Goal: Task Accomplishment & Management: Complete application form

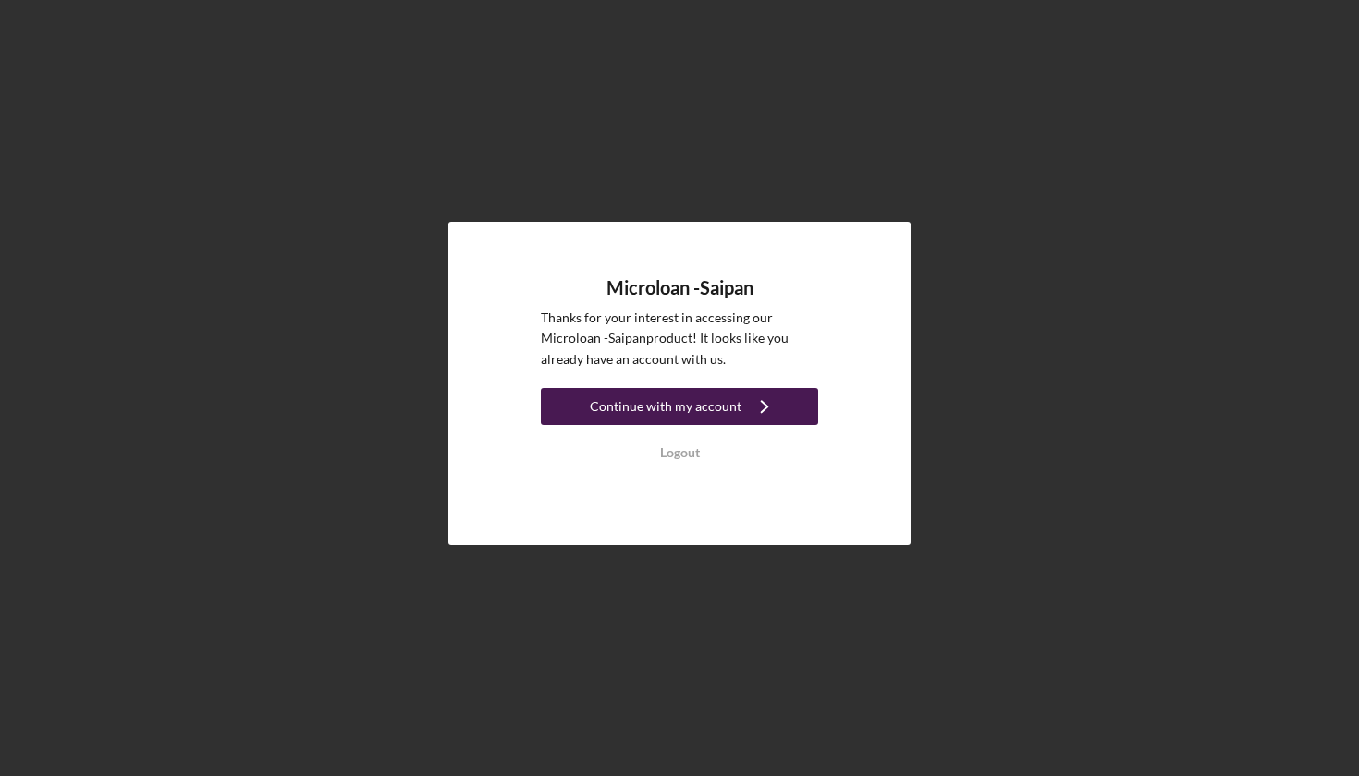
click at [700, 408] on div "Continue with my account" at bounding box center [666, 406] width 152 height 37
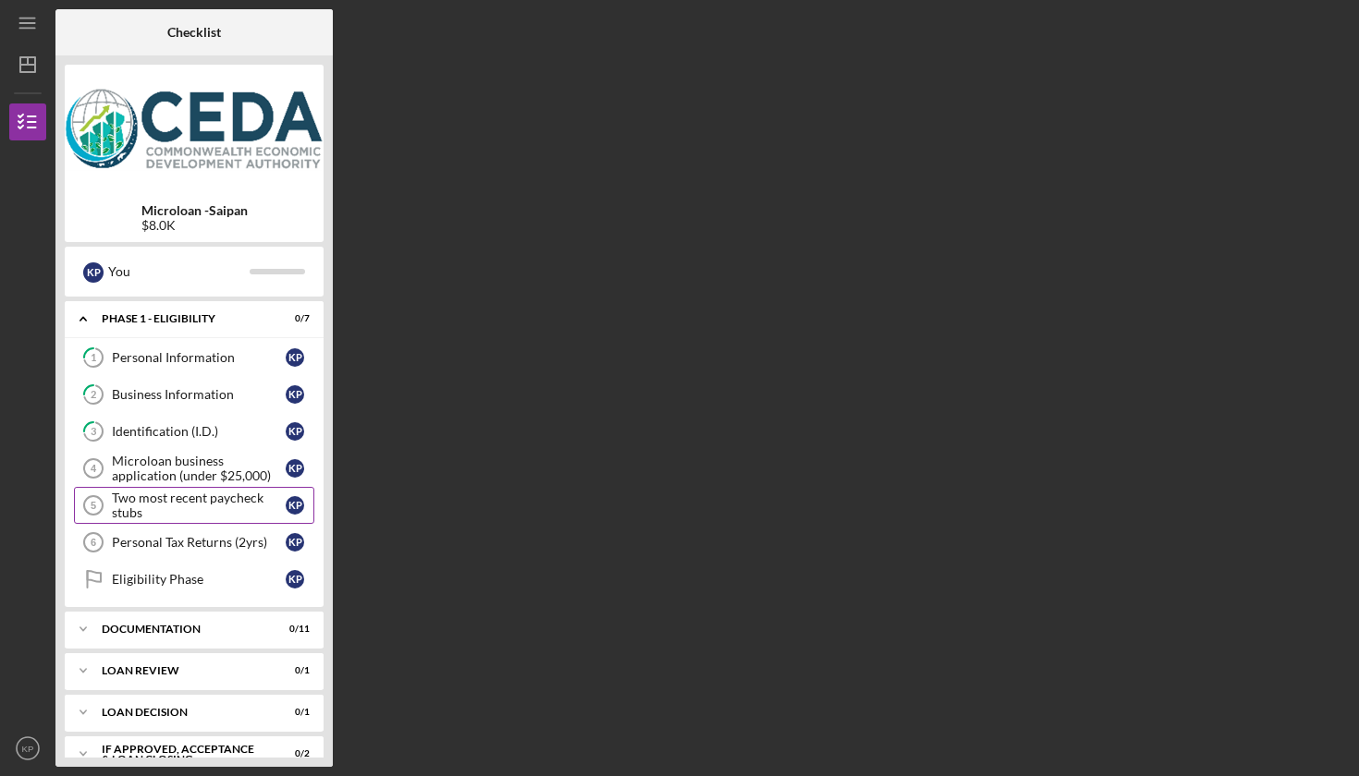
click at [177, 506] on div "Two most recent paycheck stubs" at bounding box center [199, 506] width 174 height 30
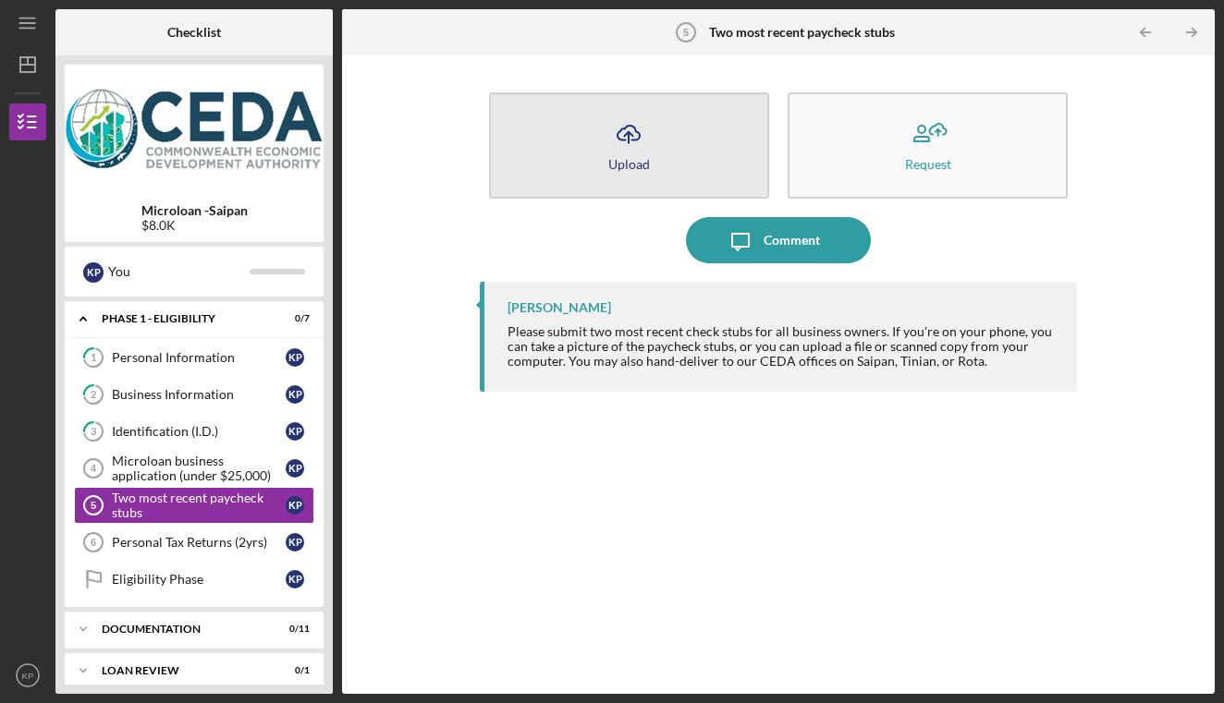
click at [605, 140] on button "Icon/Upload Upload" at bounding box center [629, 145] width 280 height 106
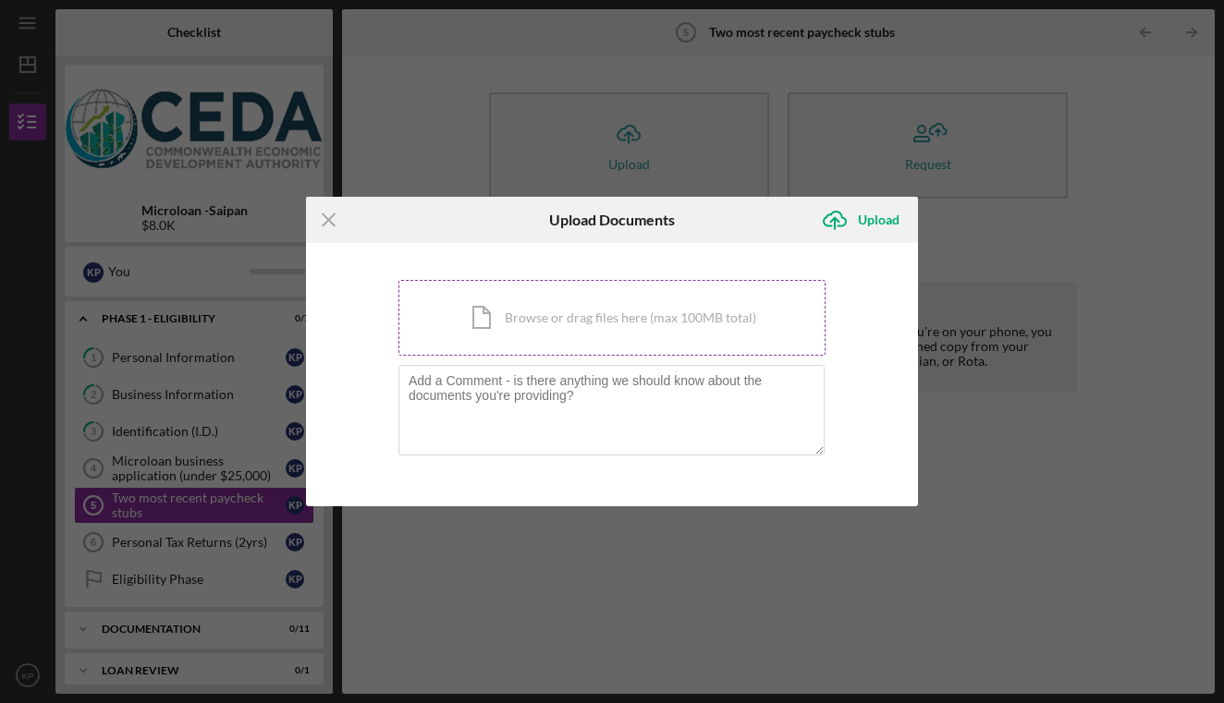
click at [521, 326] on div "Icon/Document Browse or drag files here (max 100MB total) Tap to choose files o…" at bounding box center [611, 318] width 427 height 76
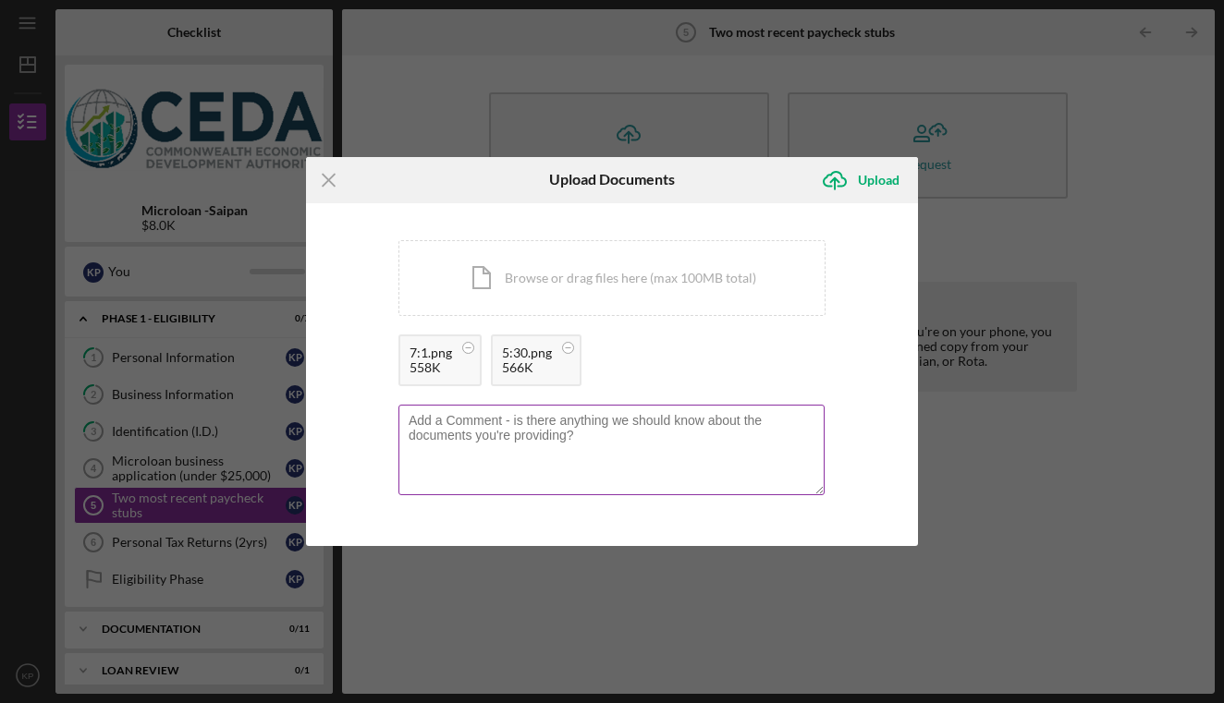
click at [701, 447] on textarea at bounding box center [611, 450] width 426 height 91
type textarea "T"
type textarea "Here are screenshots from my bank statements"
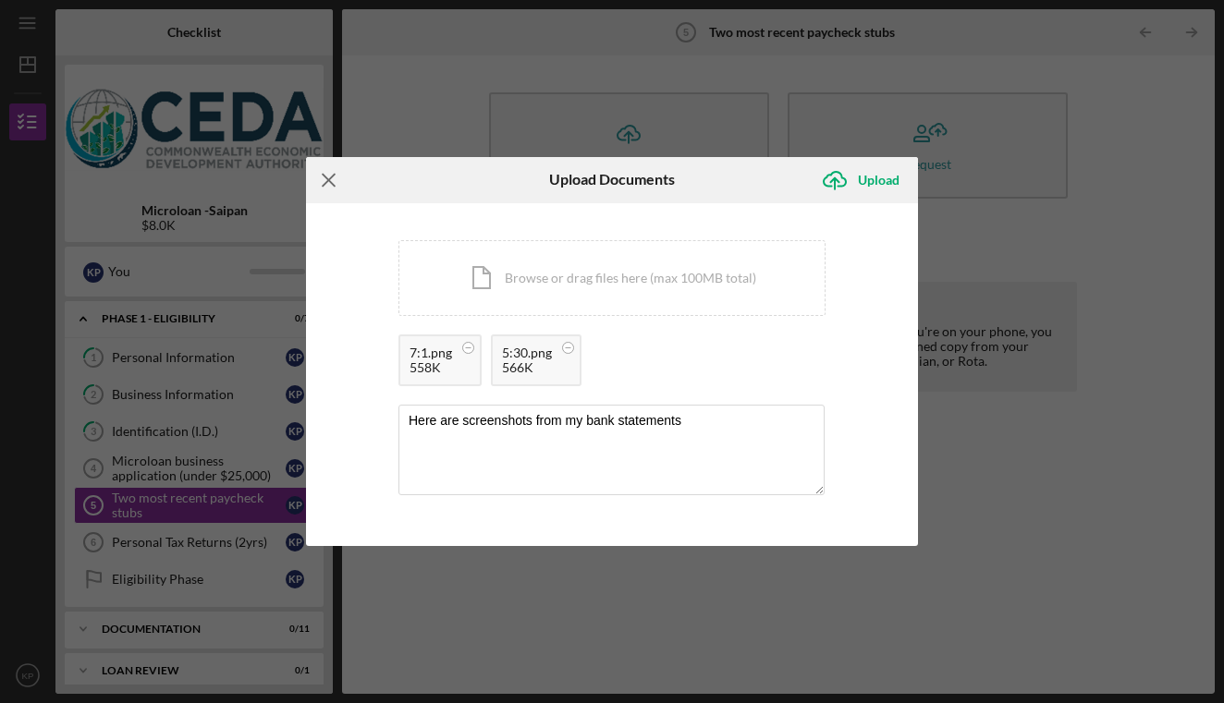
click at [333, 183] on icon "Icon/Menu Close" at bounding box center [329, 180] width 46 height 46
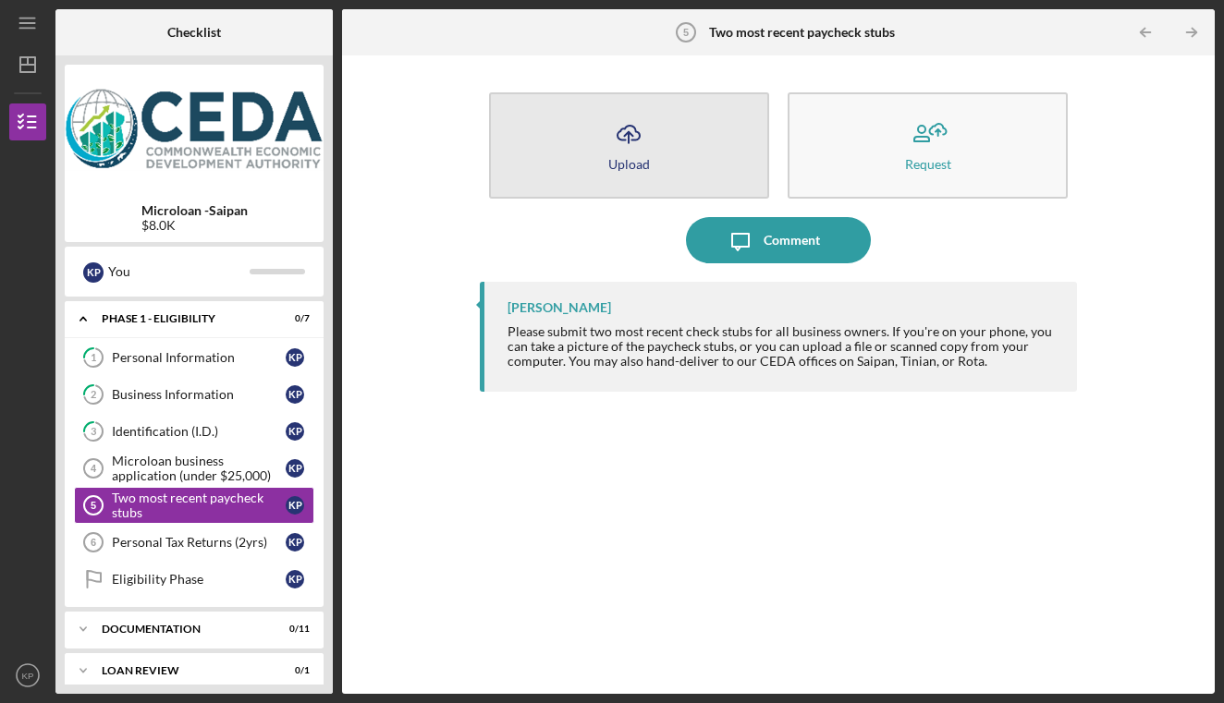
click at [635, 151] on icon "Icon/Upload" at bounding box center [628, 134] width 46 height 46
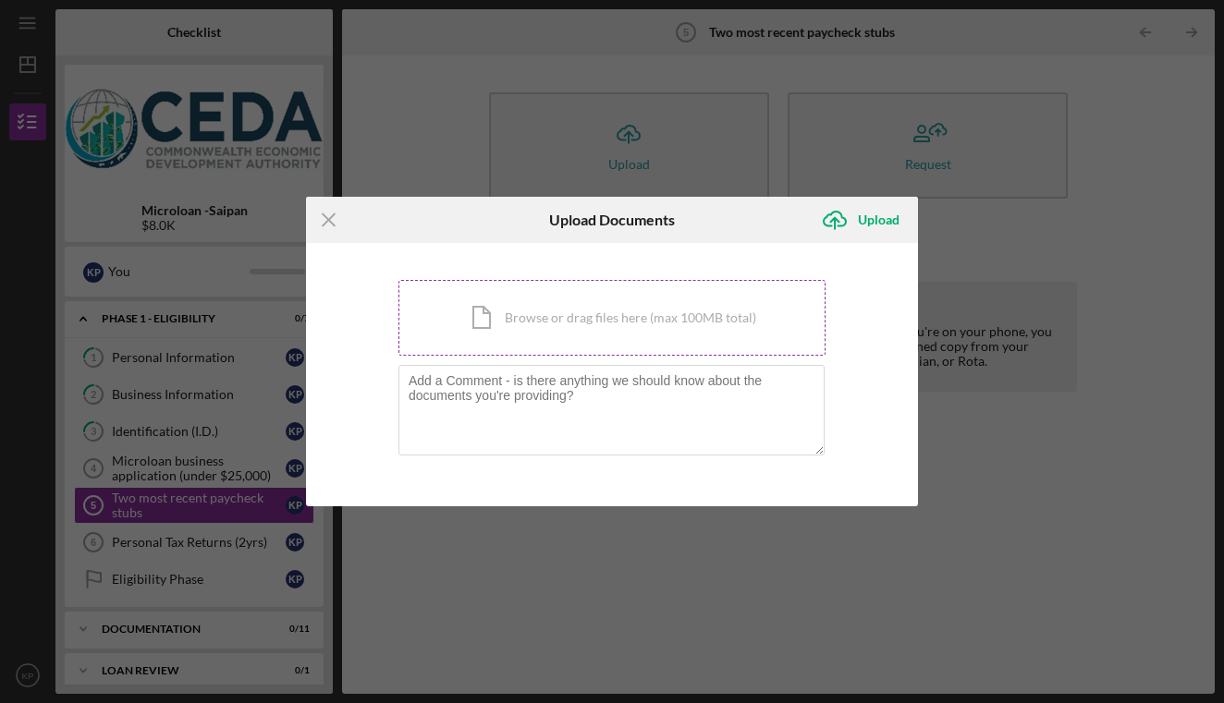
click at [488, 313] on div "Icon/Document Browse or drag files here (max 100MB total) Tap to choose files o…" at bounding box center [611, 318] width 427 height 76
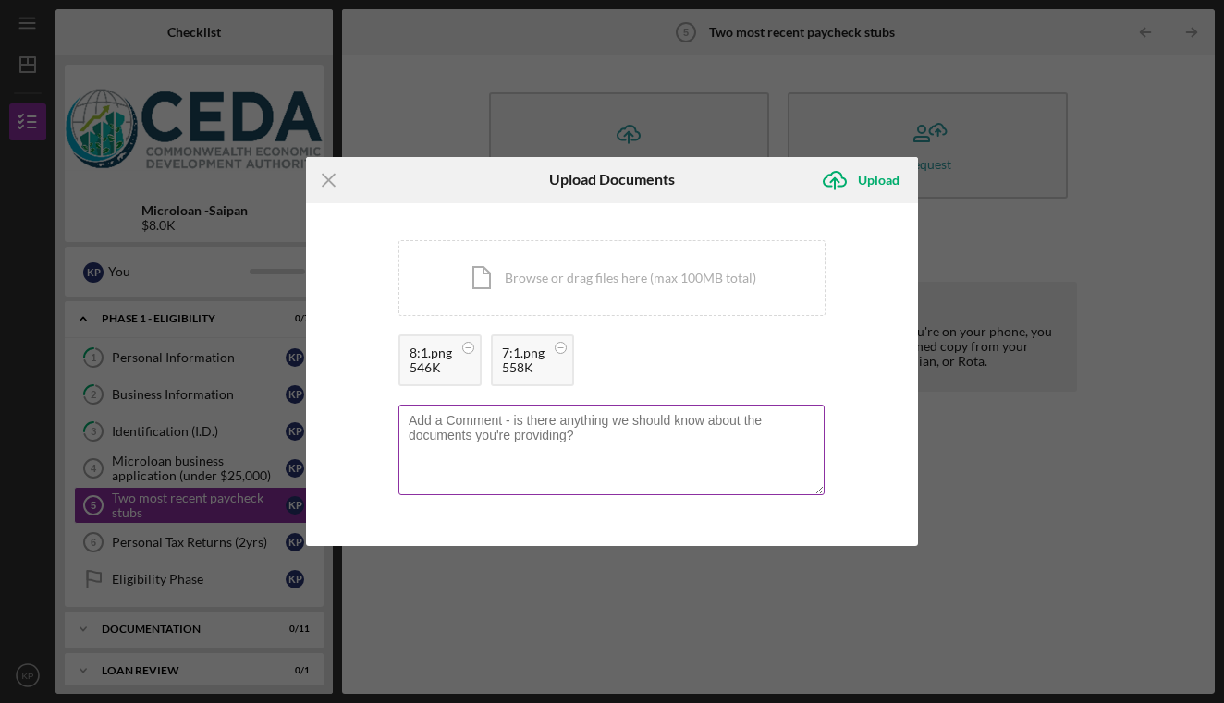
click at [540, 435] on textarea at bounding box center [611, 450] width 426 height 91
drag, startPoint x: 748, startPoint y: 422, endPoint x: 542, endPoint y: 426, distance: 205.2
click at [542, 426] on textarea "These are screenshots of my most recent checks." at bounding box center [611, 450] width 426 height 91
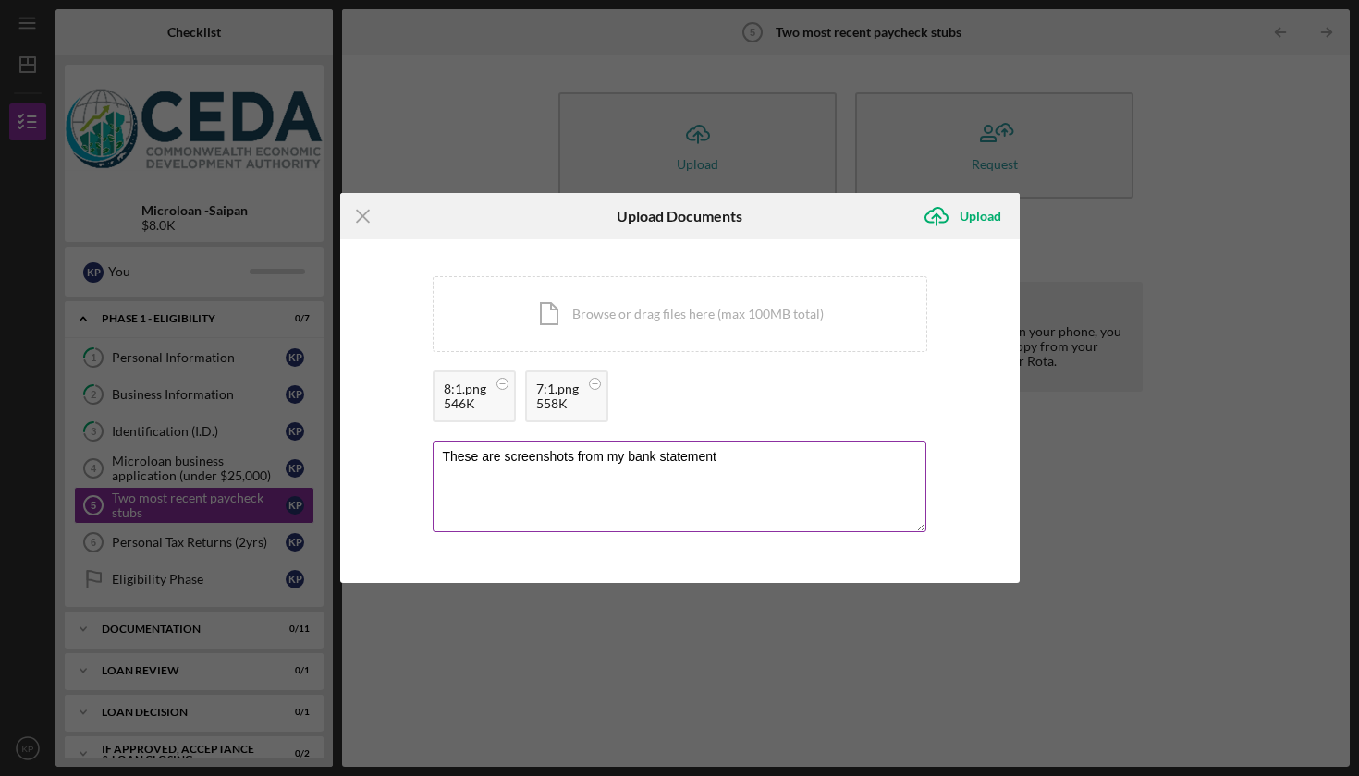
type textarea "These are screenshots from my bank statement"
drag, startPoint x: 742, startPoint y: 465, endPoint x: 432, endPoint y: 454, distance: 310.7
click at [433, 454] on textarea "These are screenshots from my bank statement" at bounding box center [680, 486] width 494 height 91
type textarea "M"
click at [589, 684] on div "Icon/Menu Close Upload Documents Icon/Upload Upload You're uploading documents …" at bounding box center [679, 388] width 1359 height 776
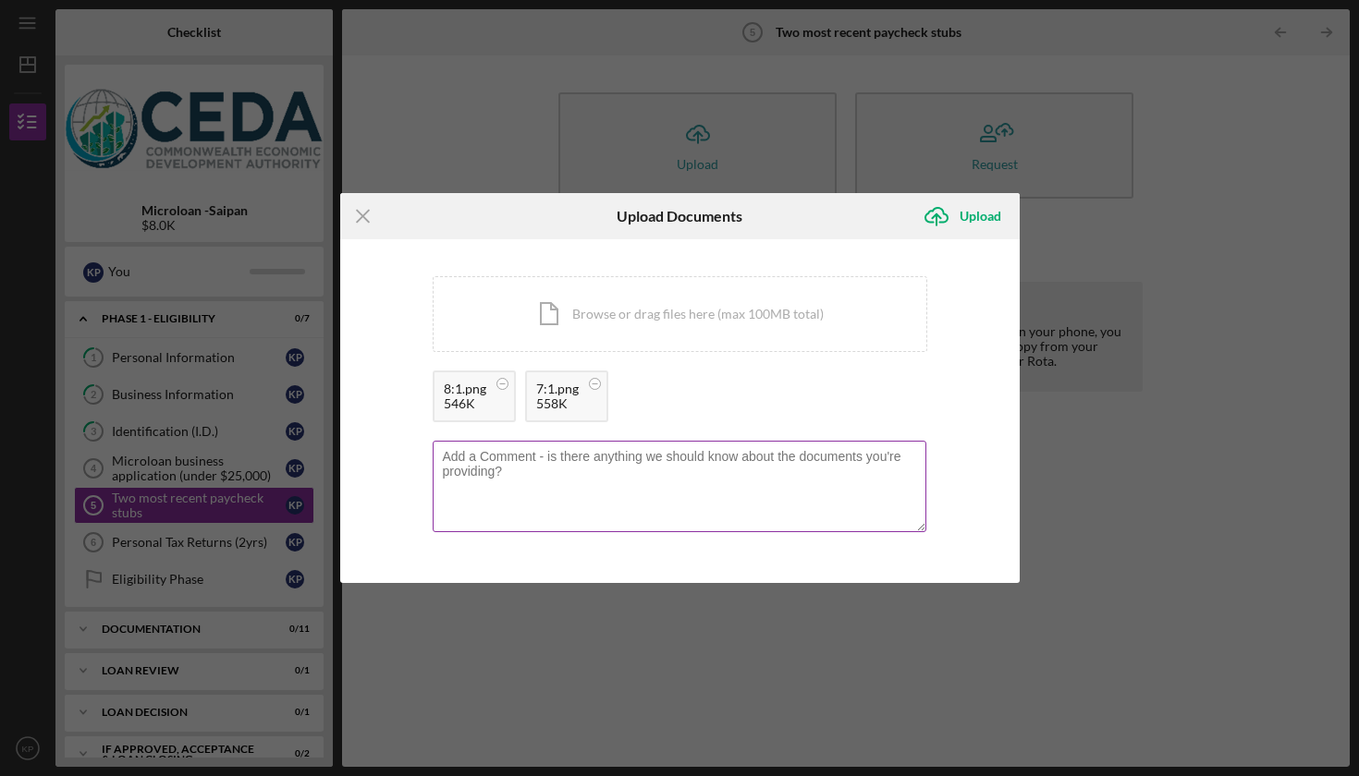
click at [607, 457] on textarea at bounding box center [680, 486] width 494 height 91
click at [610, 509] on textarea "These are screenshots from my bank statement of my social security checks." at bounding box center [680, 486] width 494 height 91
drag, startPoint x: 720, startPoint y: 457, endPoint x: 575, endPoint y: 456, distance: 145.1
click at [575, 456] on textarea "These are screenshots from my bank statement of my social security checks." at bounding box center [680, 486] width 494 height 91
click at [611, 456] on textarea "These are screenshots of my social security checks." at bounding box center [680, 486] width 494 height 91
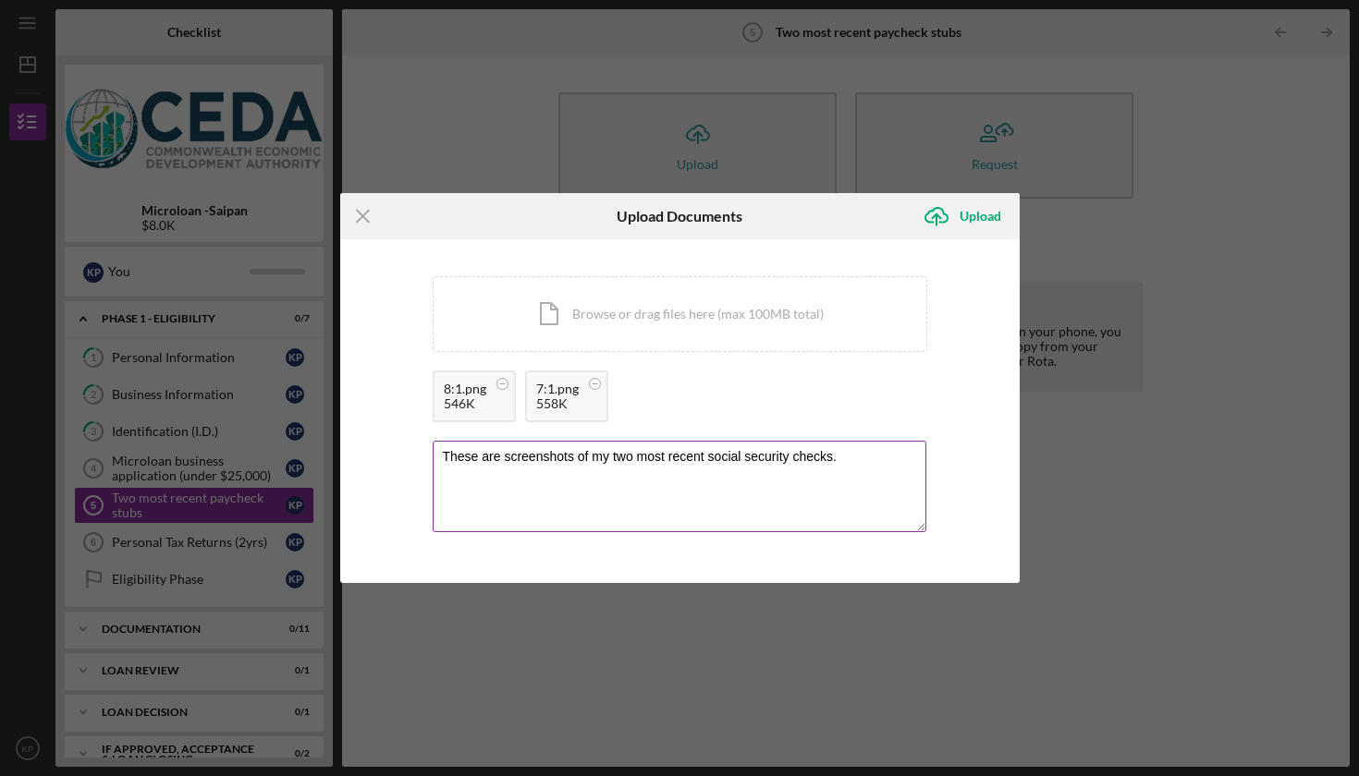
click at [677, 490] on textarea "These are screenshots of my two most recent social security checks." at bounding box center [680, 486] width 494 height 91
click at [811, 472] on textarea "These are screenshots of my two most recent social security checks." at bounding box center [680, 486] width 494 height 91
click at [877, 467] on textarea "These are screenshots of my two most recent social security checks." at bounding box center [680, 486] width 494 height 91
type textarea "These are screenshots of my two most recent social security checks."
click at [976, 215] on div "Upload" at bounding box center [980, 216] width 42 height 37
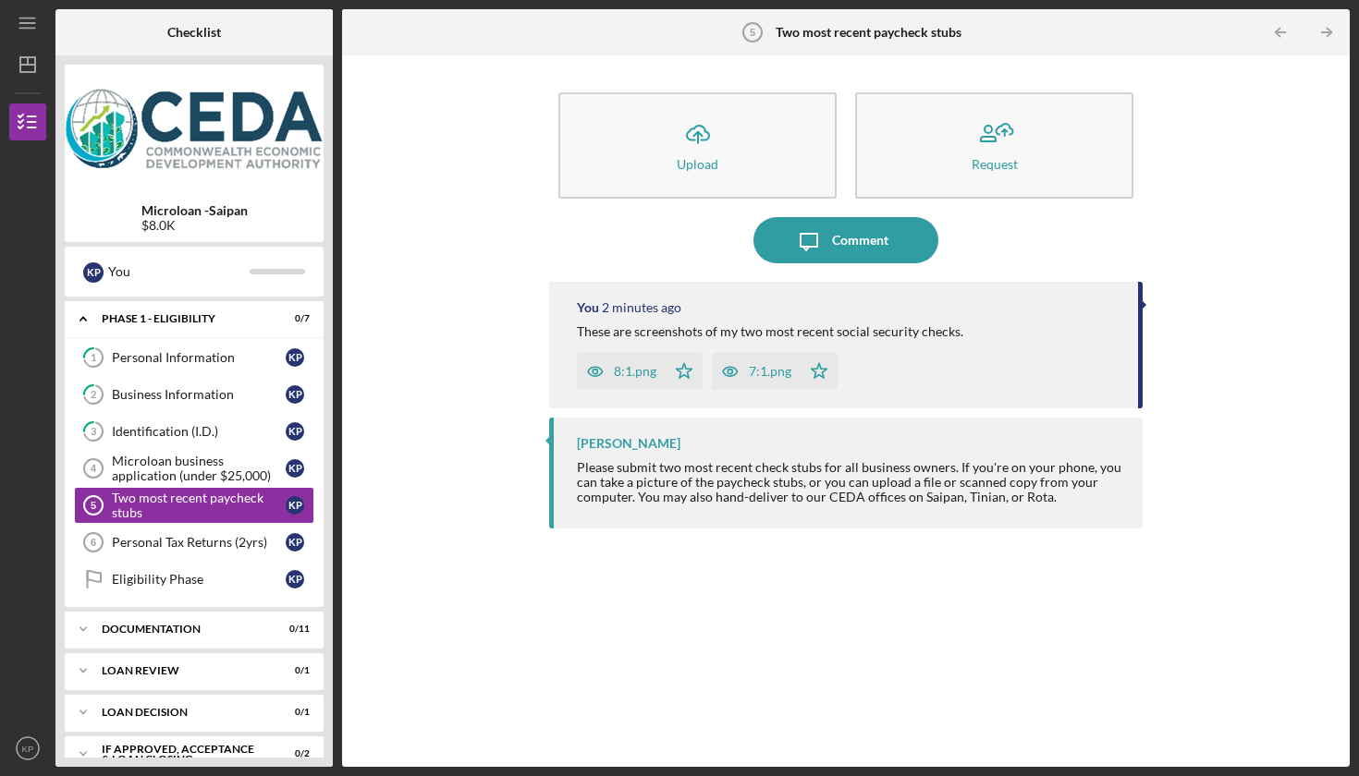
click at [1076, 1] on div "Icon/Menu Two most recent paycheck stubs 5 Two most recent paycheck stubs Check…" at bounding box center [679, 383] width 1340 height 767
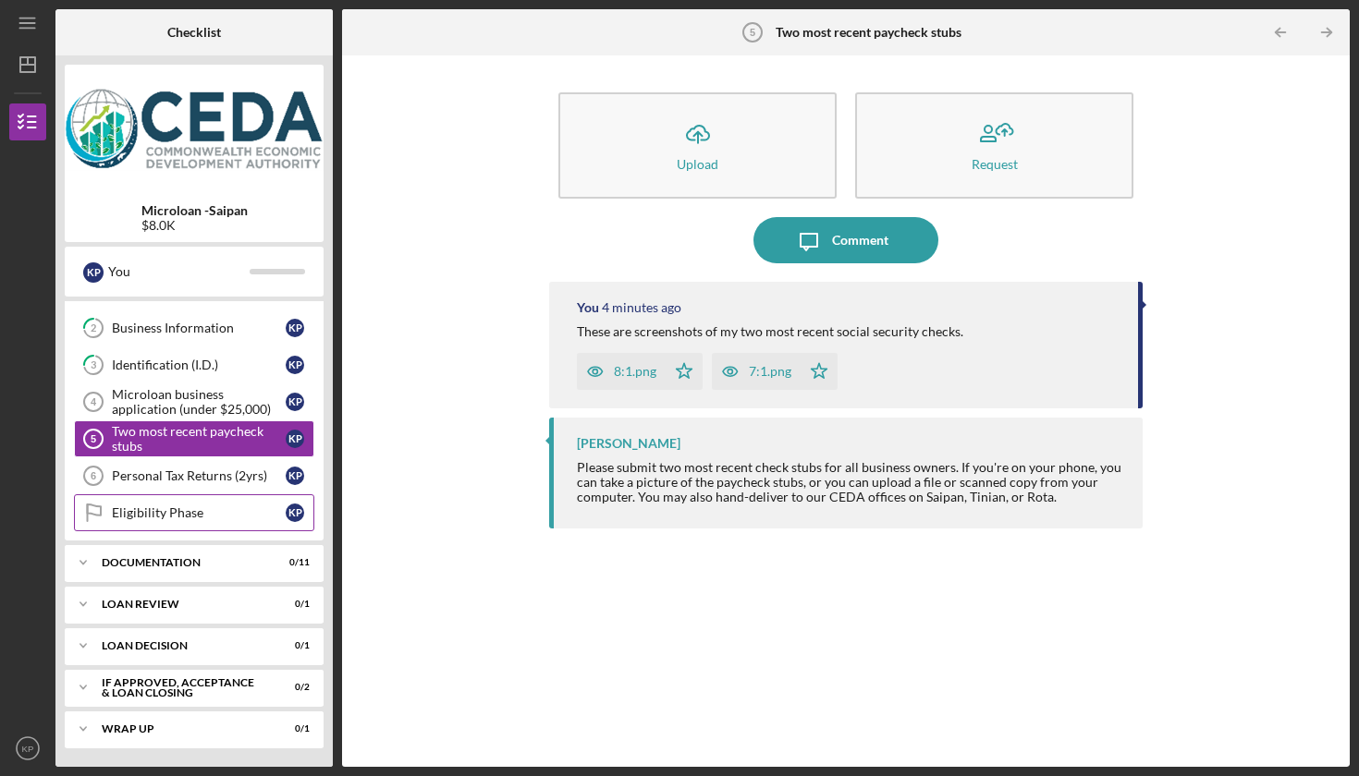
scroll to position [67, 0]
click at [113, 478] on div "Personal Tax Returns (2yrs)" at bounding box center [199, 476] width 174 height 15
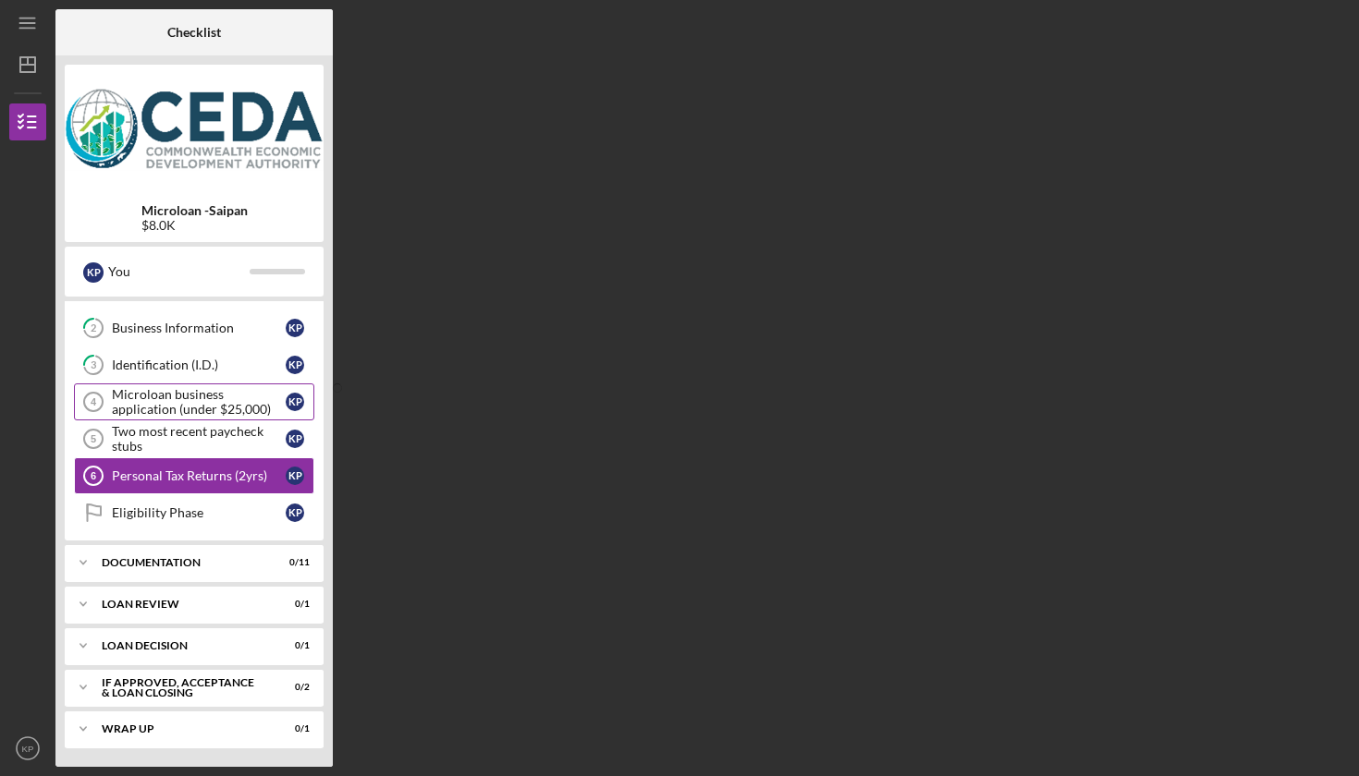
click at [134, 411] on div "Microloan business application (under $25,000)" at bounding box center [199, 402] width 174 height 30
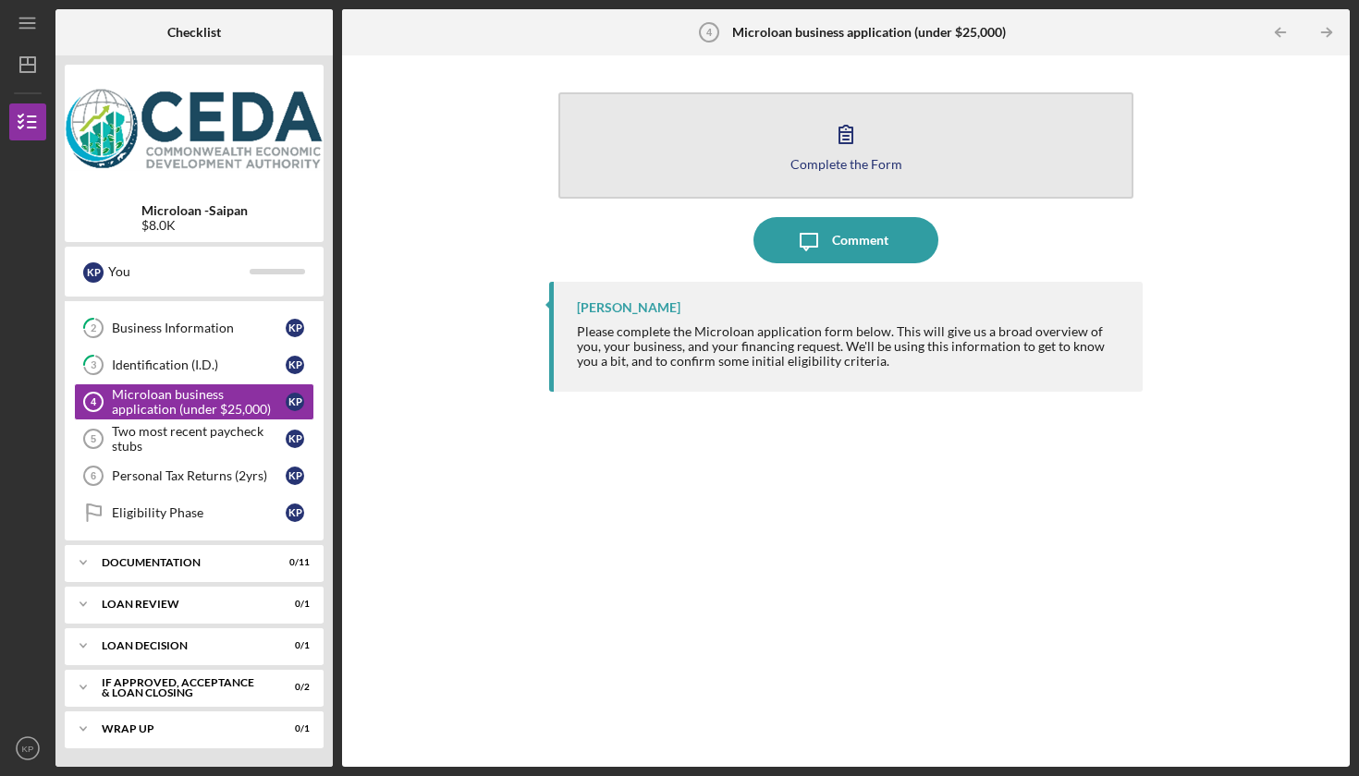
click at [754, 167] on button "Complete the Form Form" at bounding box center [845, 145] width 575 height 106
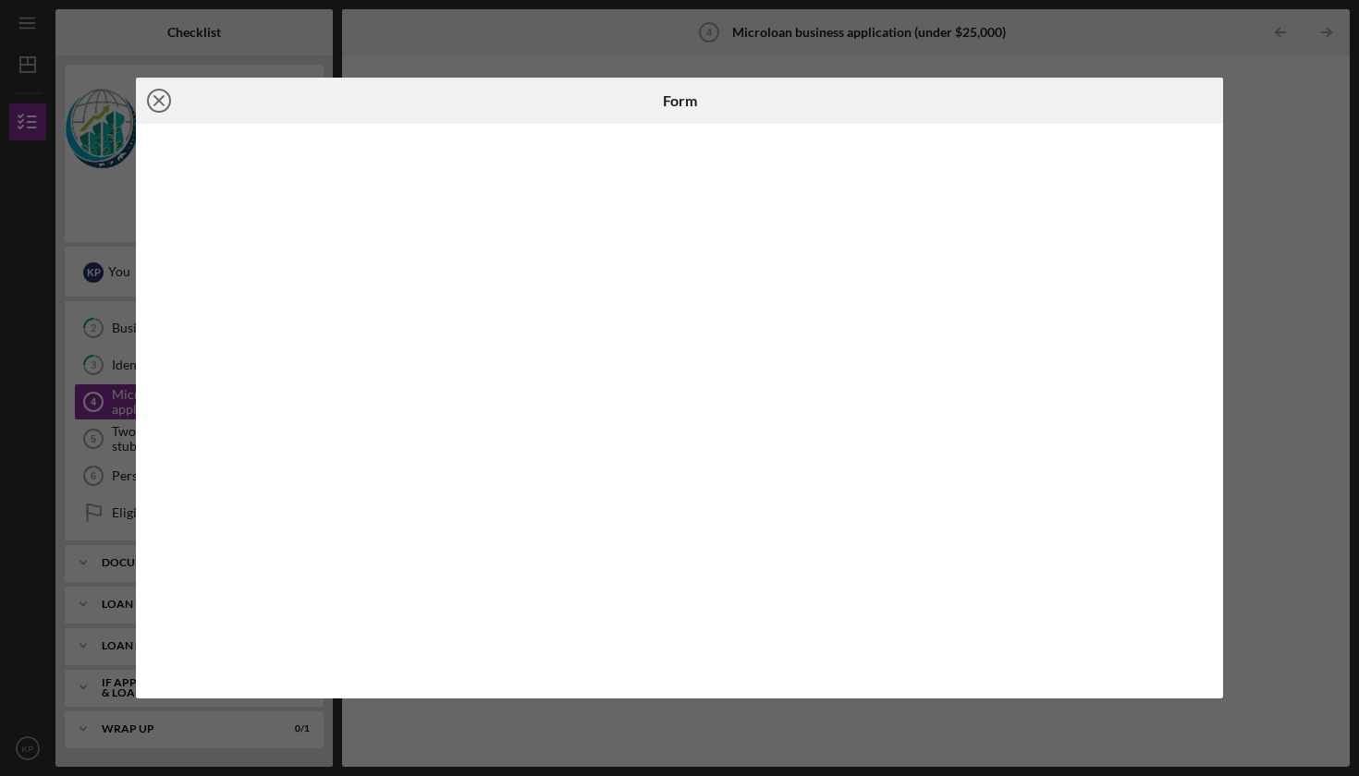
click at [155, 104] on line at bounding box center [158, 100] width 9 height 9
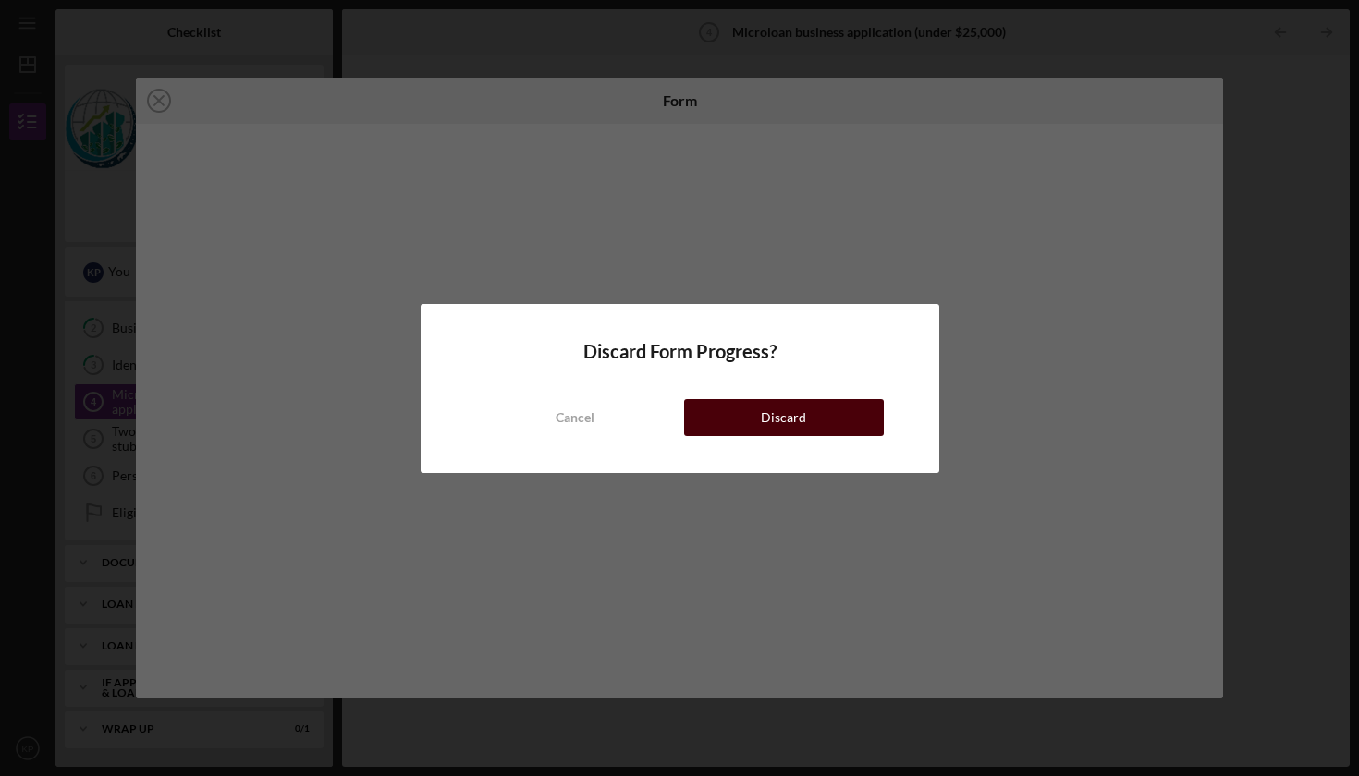
click at [741, 424] on button "Discard" at bounding box center [784, 417] width 200 height 37
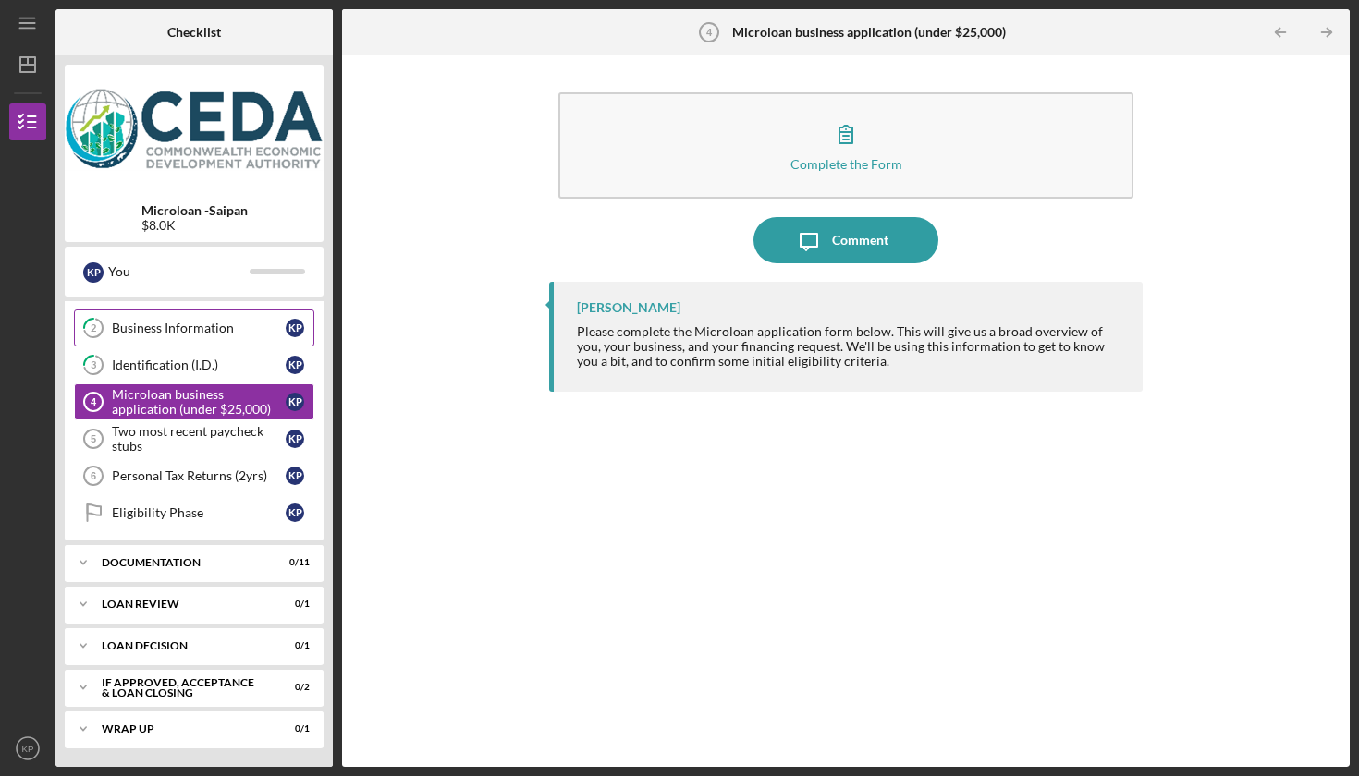
click at [207, 323] on div "Business Information" at bounding box center [199, 328] width 174 height 15
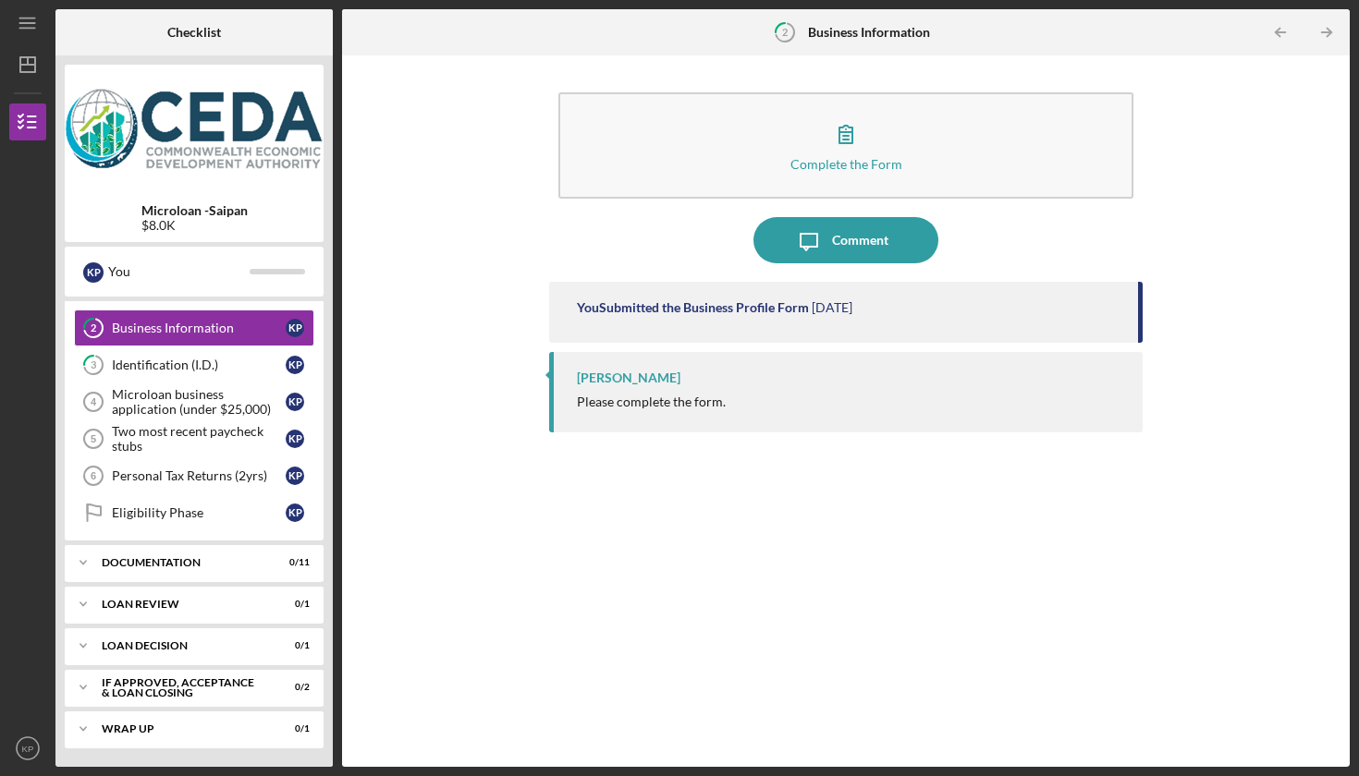
click at [851, 30] on b "Business Information" at bounding box center [869, 32] width 122 height 15
